Goal: Book appointment/travel/reservation

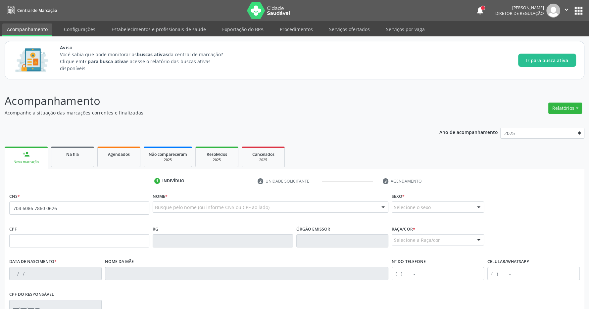
type input "704 6086 7860 0626"
type input "122.793.964-75"
type input "[DATE]"
type input "[PERSON_NAME]"
type input "[PHONE_NUMBER]"
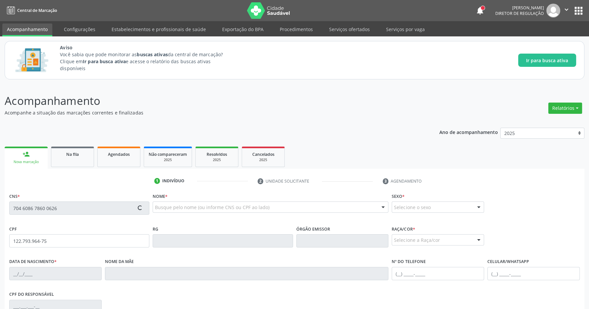
type input "085.905.544-22"
type input "117"
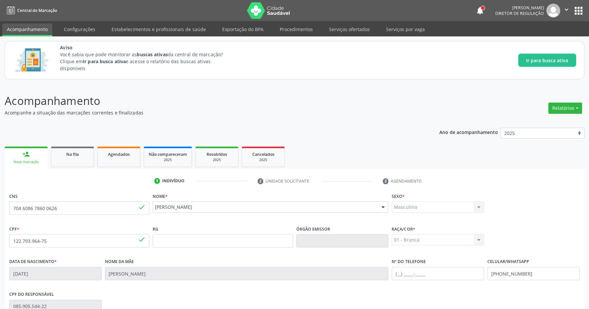
scroll to position [98, 0]
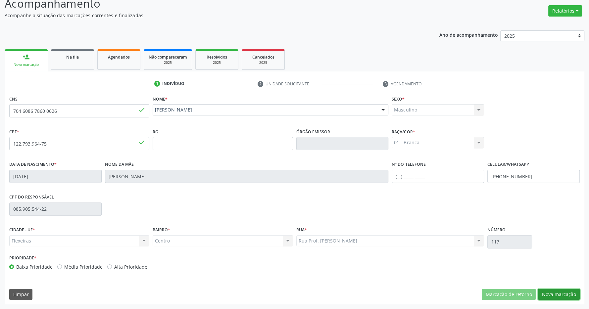
click at [559, 292] on button "Nova marcação" at bounding box center [559, 294] width 42 height 11
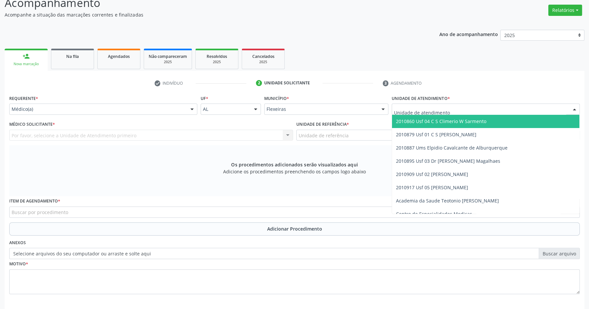
click at [439, 122] on span "2010860 Usf 04 C S Climerio W Sarmento" at bounding box center [441, 121] width 90 height 6
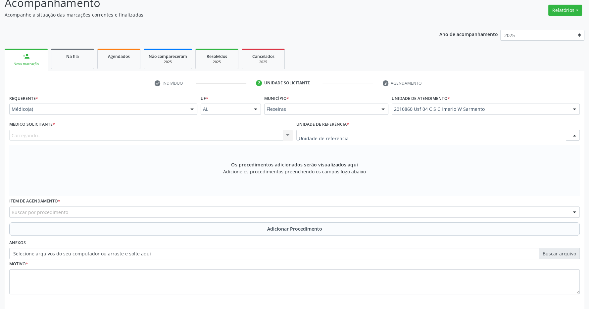
click at [437, 136] on div at bounding box center [438, 135] width 284 height 11
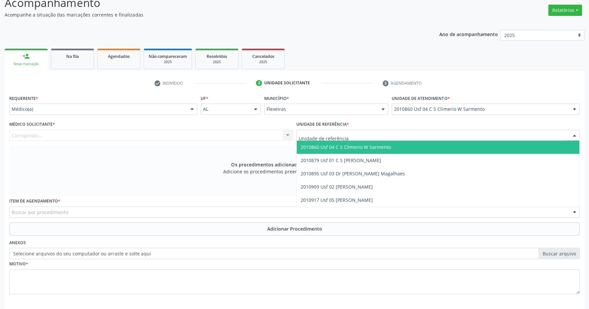
click at [437, 151] on span "2010860 Usf 04 C S Climerio W Sarmento" at bounding box center [437, 147] width 283 height 13
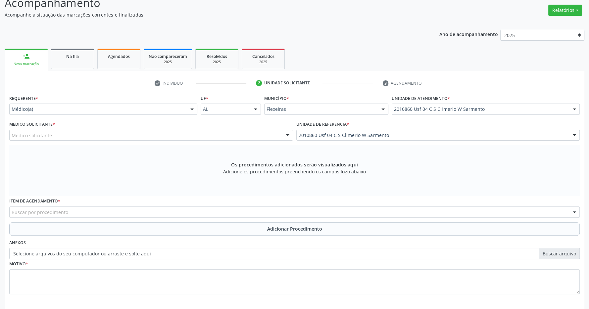
click at [271, 136] on div "Médico solicitante" at bounding box center [151, 135] width 284 height 11
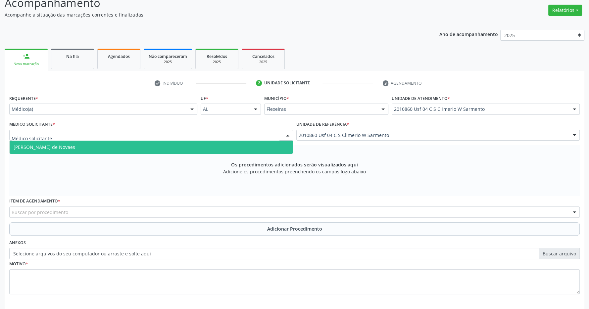
click at [220, 147] on span "[PERSON_NAME] de Novaes" at bounding box center [151, 147] width 283 height 13
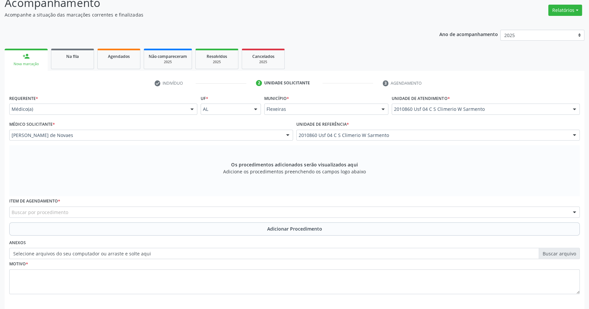
click at [137, 216] on div "Buscar por procedimento" at bounding box center [294, 211] width 570 height 11
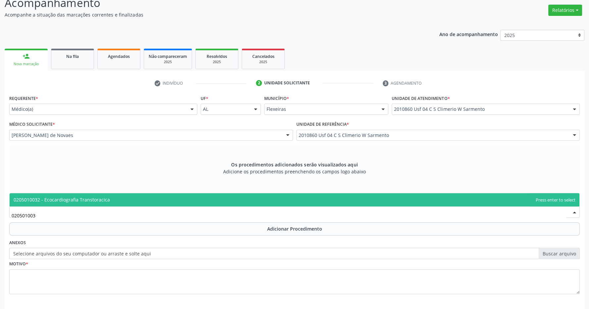
type input "0205010032"
click at [84, 200] on span "0205010032 - Ecocardiografia Transtoracica" at bounding box center [62, 200] width 96 height 6
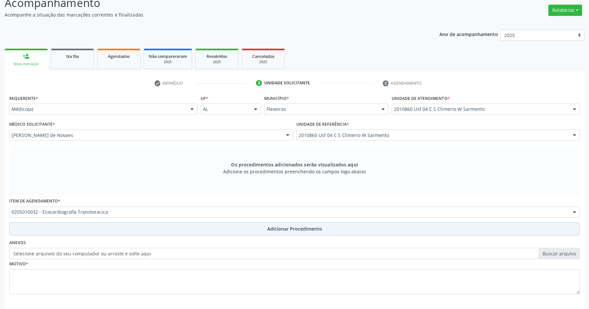
click at [197, 228] on button "Adicionar Procedimento" at bounding box center [294, 228] width 570 height 13
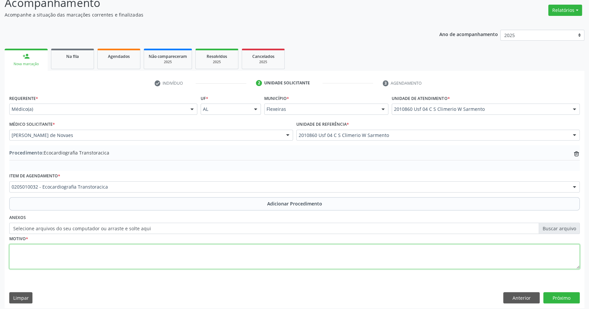
click at [154, 258] on textarea at bounding box center [294, 256] width 570 height 25
paste textarea "genitora informa que paciente tem cardiopatia desde a infância não sabe informa…"
type textarea "genitora informa que paciente tem cardiopatia desde a infância não sabe informa…"
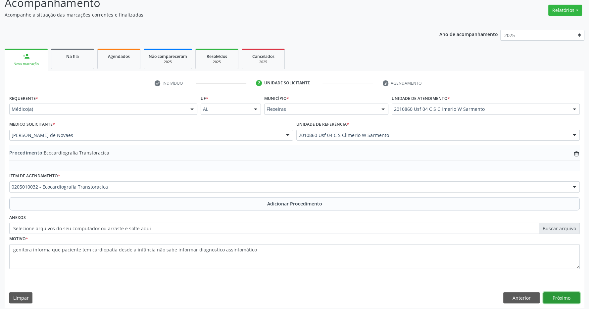
click at [567, 295] on button "Próximo" at bounding box center [561, 297] width 36 height 11
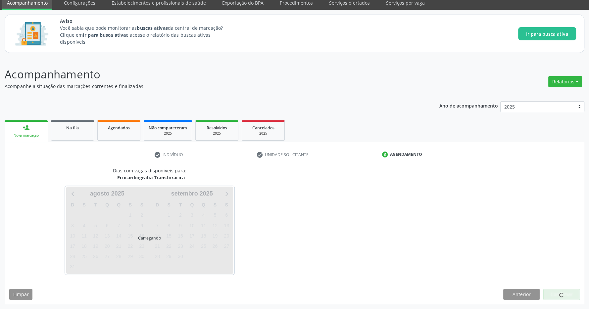
scroll to position [27, 0]
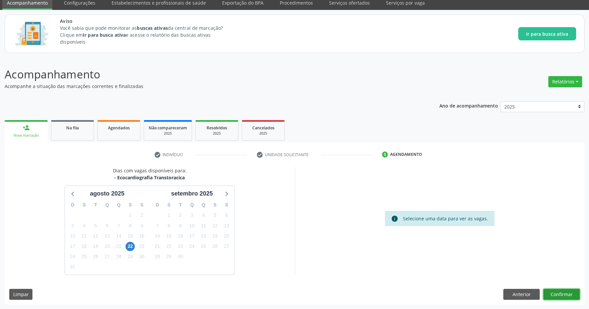
click at [571, 297] on button "Confirmar" at bounding box center [561, 294] width 36 height 11
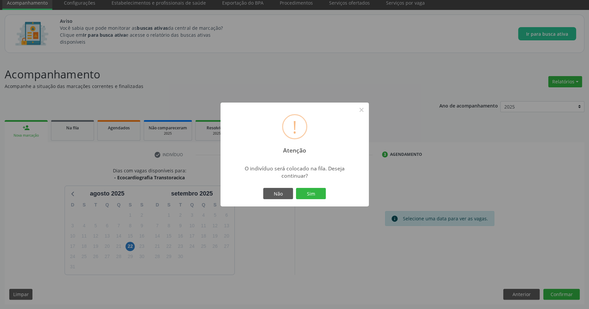
click at [329, 197] on div "! Atenção × O indivíduo será colocado na fila. Deseja continuar? Não Sim" at bounding box center [294, 155] width 148 height 104
click at [317, 196] on button "Sim" at bounding box center [311, 193] width 30 height 11
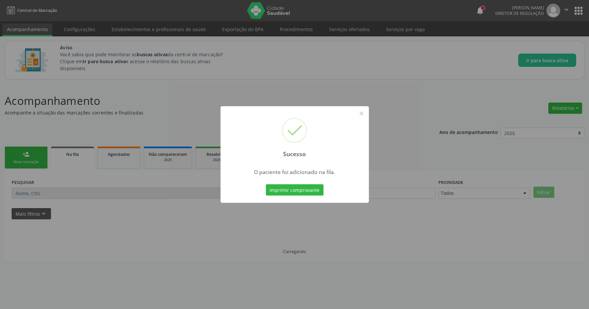
scroll to position [0, 0]
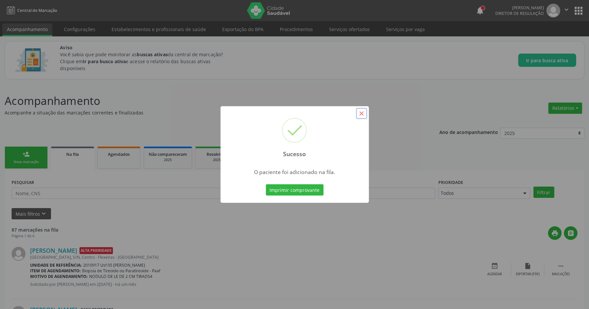
click at [362, 115] on button "×" at bounding box center [361, 113] width 11 height 11
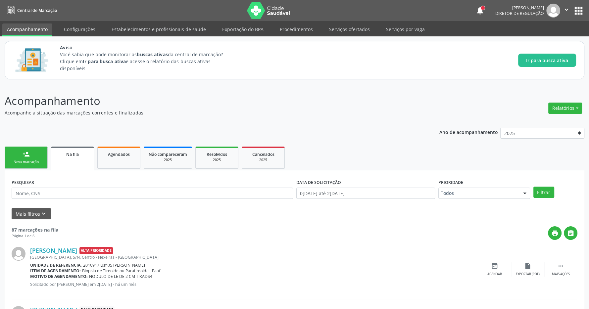
drag, startPoint x: 595, startPoint y: 190, endPoint x: 539, endPoint y: 145, distance: 71.6
click at [134, 219] on div "Mais filtros keyboard_arrow_down" at bounding box center [294, 214] width 569 height 12
click at [30, 153] on link "person_add Nova marcação" at bounding box center [26, 158] width 43 height 22
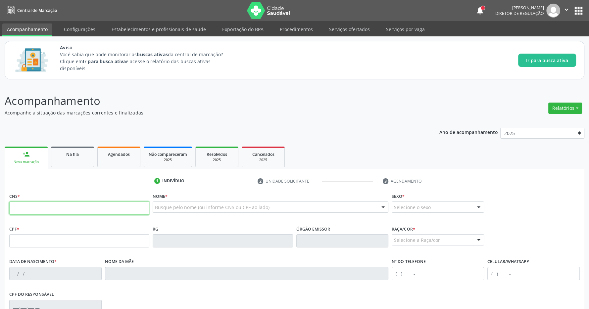
click at [41, 207] on input "text" at bounding box center [79, 208] width 140 height 13
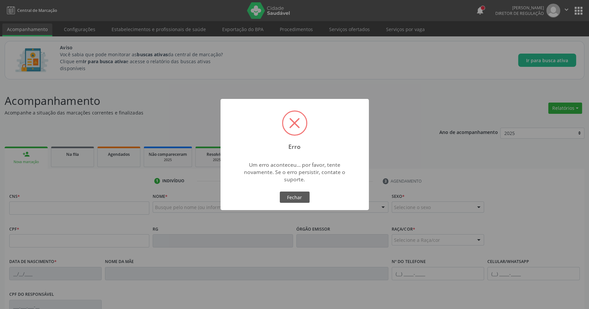
drag, startPoint x: 376, startPoint y: 103, endPoint x: 278, endPoint y: 124, distance: 99.6
click at [374, 103] on div "Erro × Um erro aconteceu... por favor, tente novamente. Se o erro persistir, co…" at bounding box center [294, 154] width 589 height 309
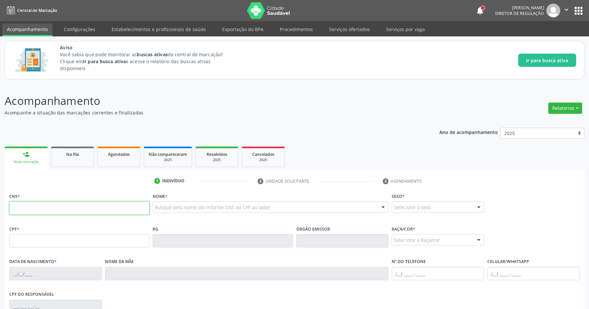
click at [58, 210] on input "text" at bounding box center [79, 208] width 140 height 13
type input "708 7021 2679 5598"
click at [262, 109] on p "Acompanhamento" at bounding box center [208, 101] width 406 height 17
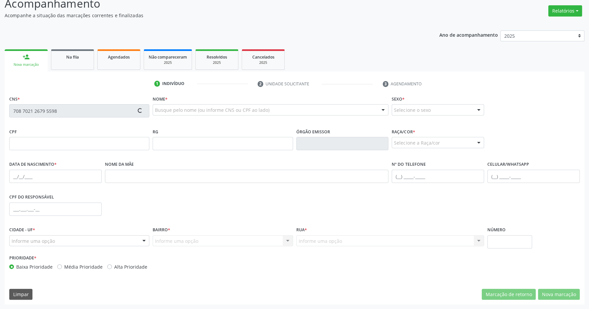
drag, startPoint x: 222, startPoint y: 243, endPoint x: 224, endPoint y: 235, distance: 8.4
click at [222, 243] on div "Informe uma opção Nenhum resultado encontrado para: " " Nenhuma opção encontrad…" at bounding box center [223, 240] width 140 height 11
drag, startPoint x: 223, startPoint y: 212, endPoint x: 223, endPoint y: 209, distance: 3.3
click at [223, 212] on div "CPF do responsável" at bounding box center [294, 208] width 573 height 33
click at [216, 195] on div "CPF do responsável" at bounding box center [294, 208] width 573 height 33
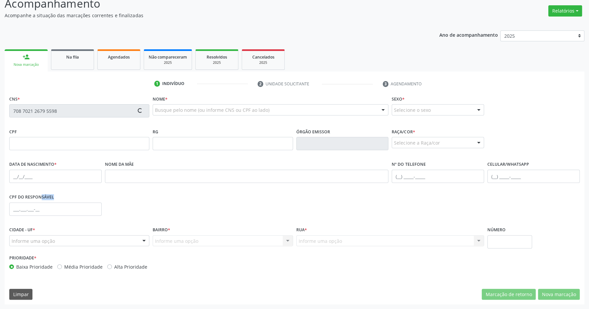
click at [216, 195] on div "CPF do responsável" at bounding box center [294, 208] width 573 height 33
